Goal: Task Accomplishment & Management: Use online tool/utility

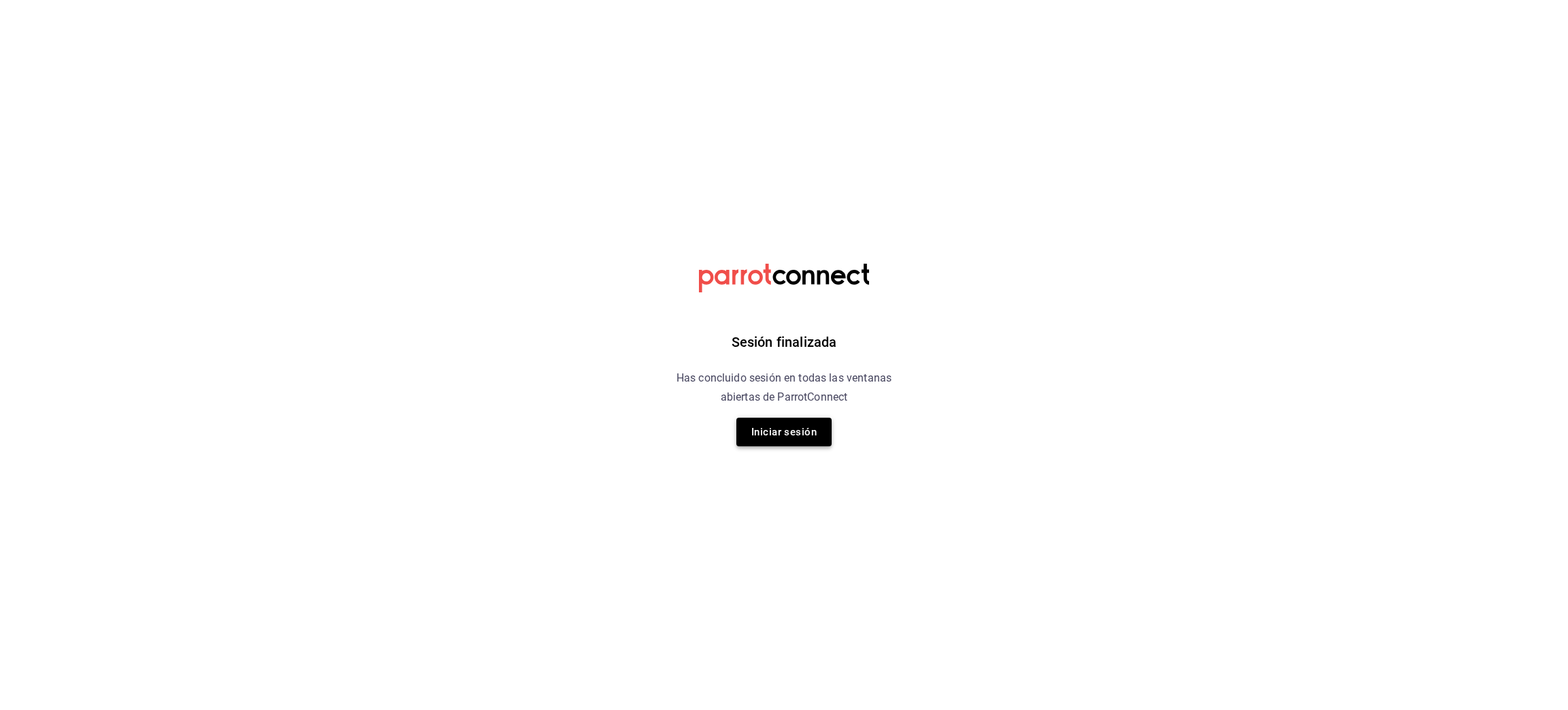
click at [802, 425] on button "Iniciar sesión" at bounding box center [784, 431] width 95 height 28
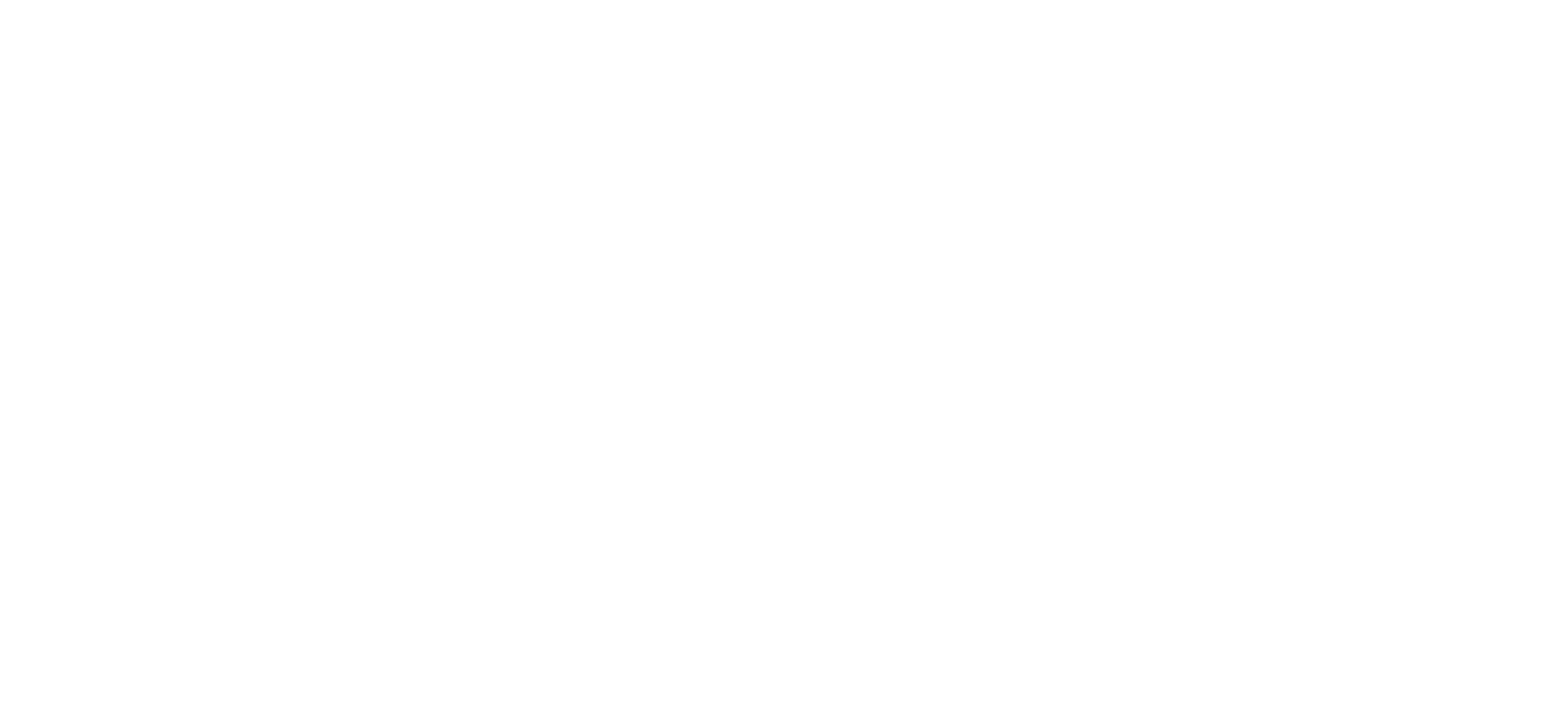
click at [802, 0] on html at bounding box center [784, 0] width 1568 height 0
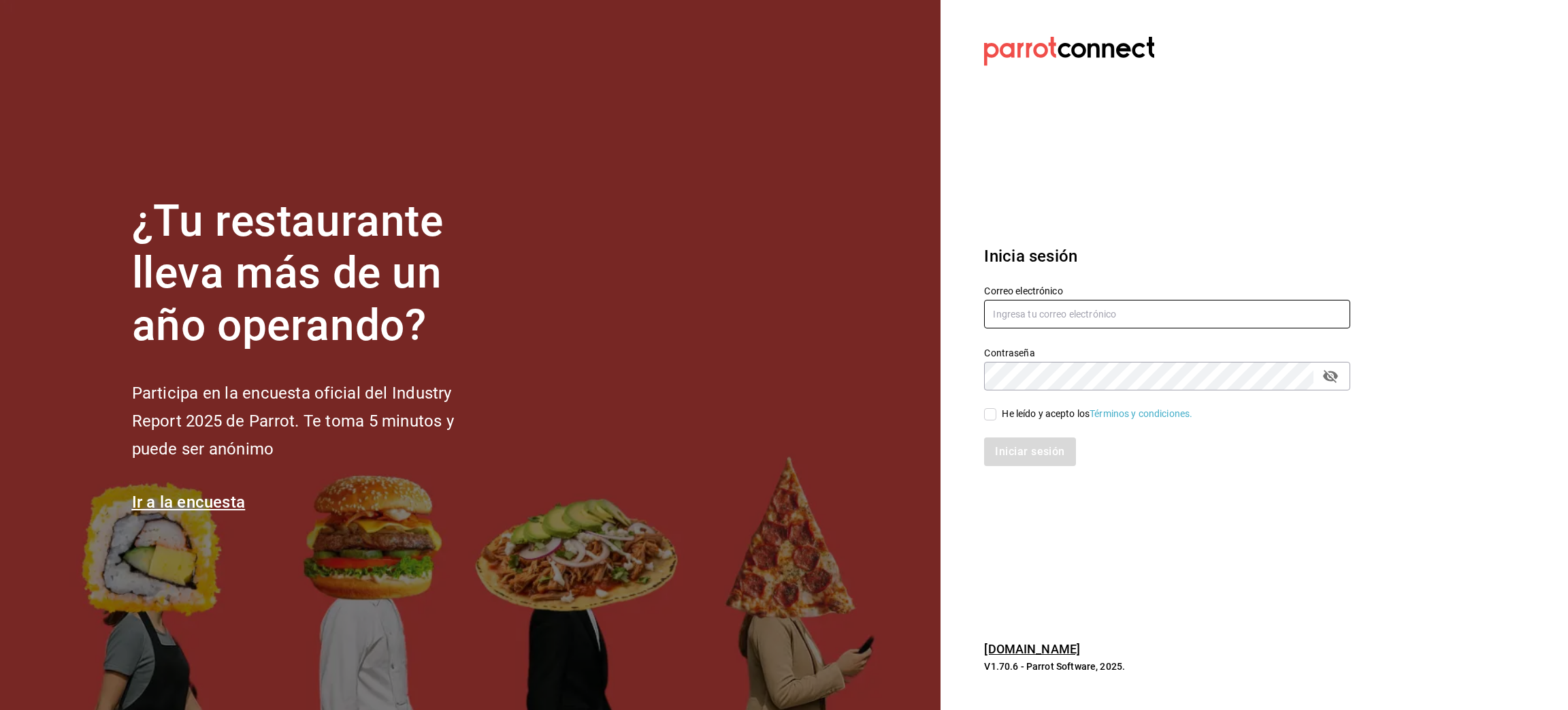
type input "juanamaria.gutierrez@karzo.mx"
click at [988, 414] on input "He leído y acepto los Términos y condiciones." at bounding box center [990, 414] width 13 height 13
checkbox input "true"
click at [1004, 456] on button "Iniciar sesión" at bounding box center [1030, 451] width 92 height 28
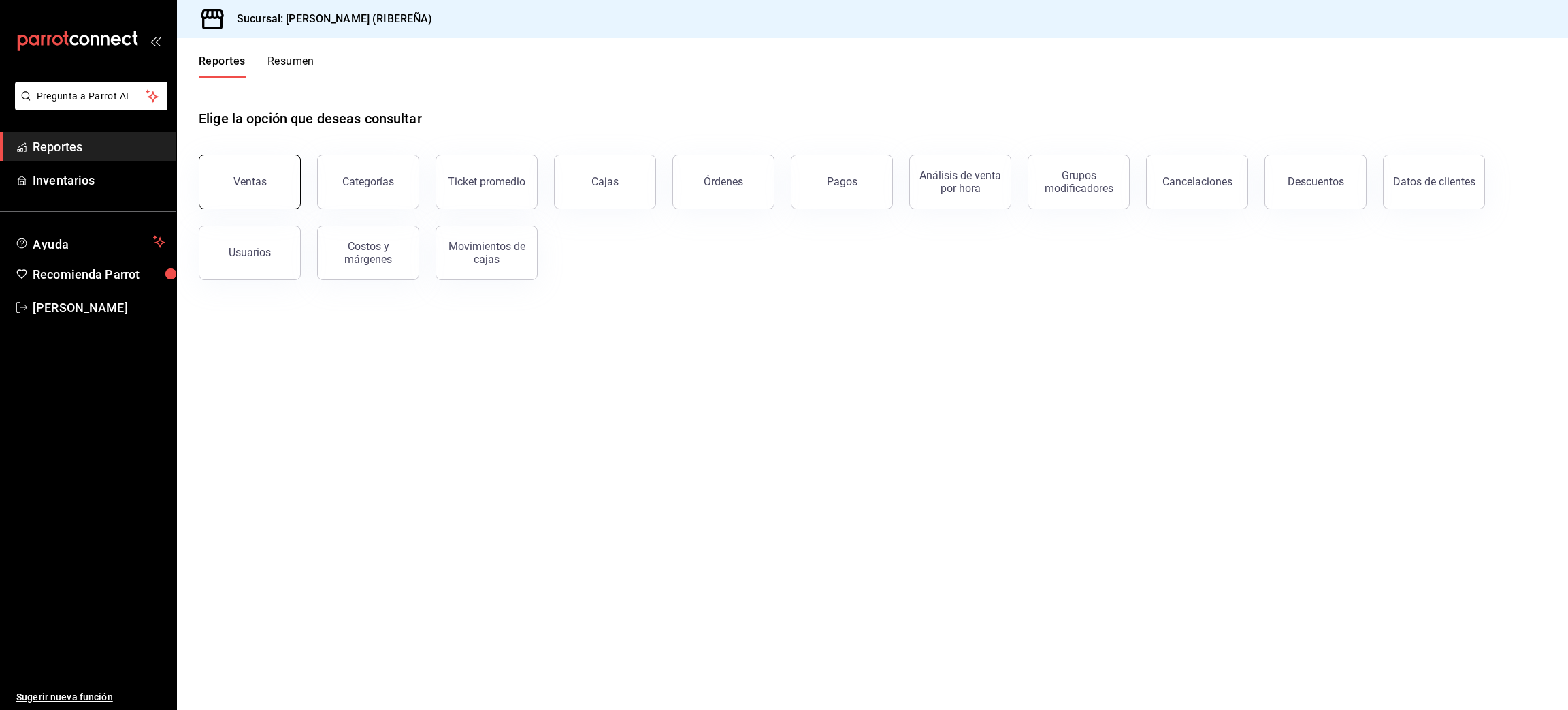
click at [263, 183] on div "Ventas" at bounding box center [250, 181] width 33 height 13
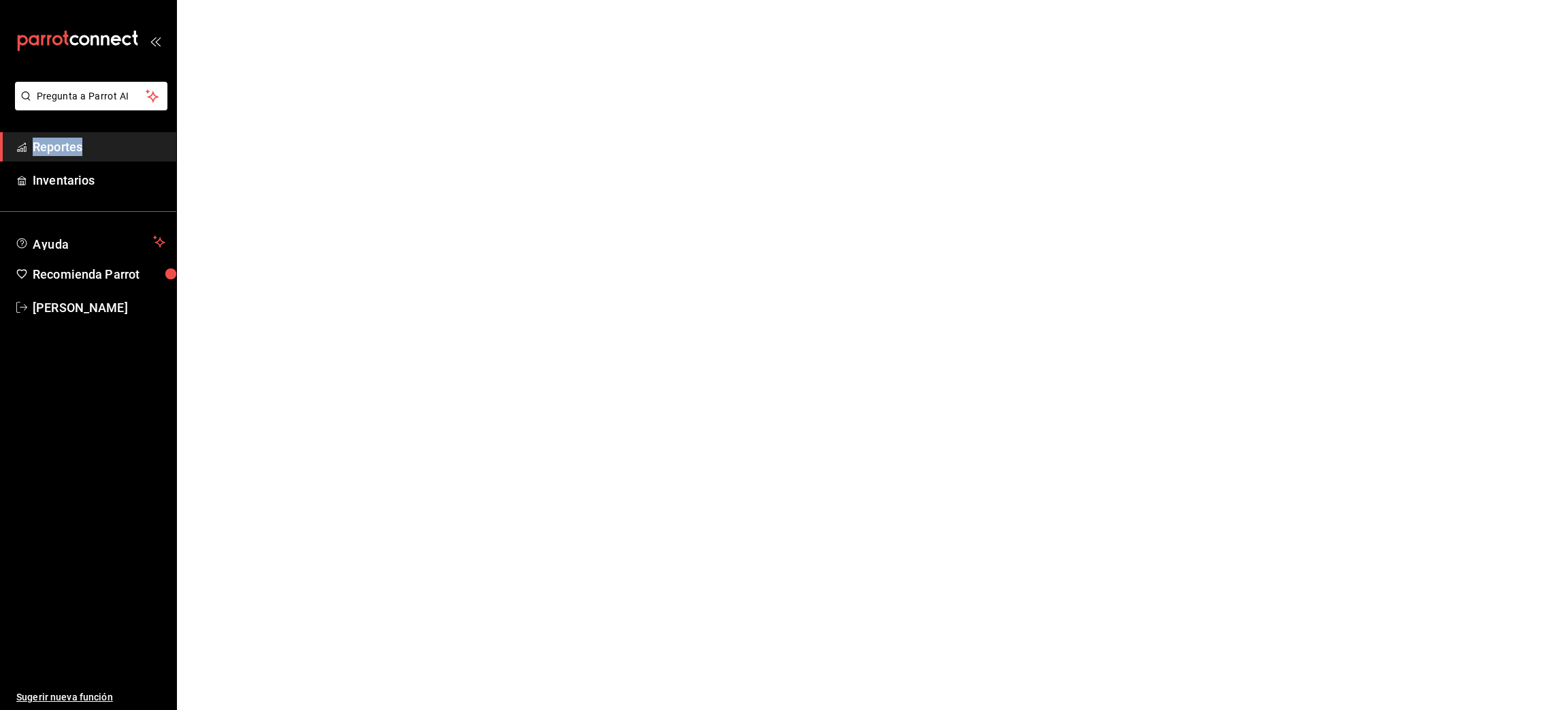
click at [263, 0] on html "Pregunta a Parrot AI Reportes Inventarios Ayuda Recomienda Parrot [PERSON_NAME]…" at bounding box center [784, 0] width 1568 height 0
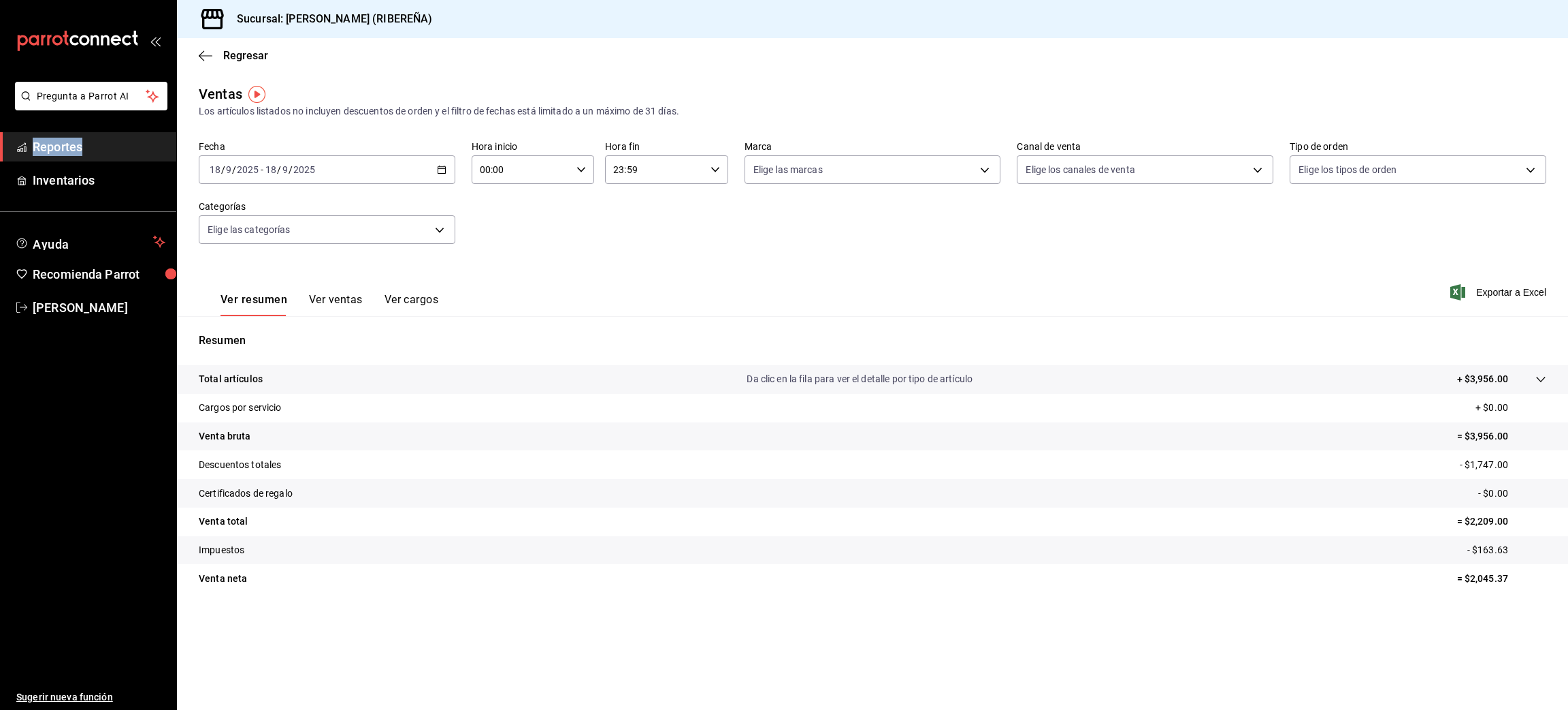
click at [329, 300] on button "Ver ventas" at bounding box center [335, 305] width 54 height 24
